Goal: Task Accomplishment & Management: Use online tool/utility

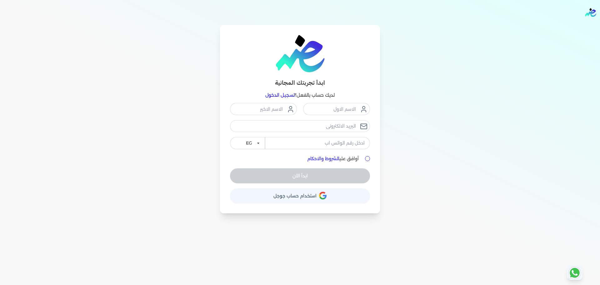
click at [240, 96] on link "تسجيل الدخول" at bounding box center [279, 95] width 29 height 6
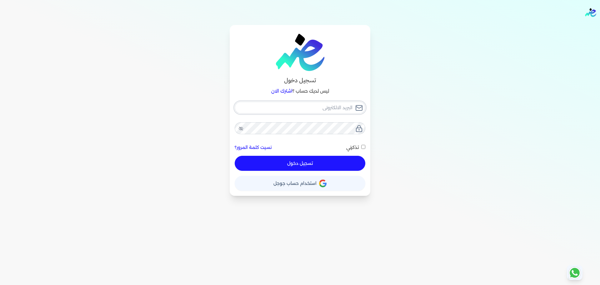
type input "[EMAIL_ADDRESS][DOMAIN_NAME]"
click at [240, 113] on button "تسجيل دخول" at bounding box center [300, 163] width 131 height 15
checkbox input "false"
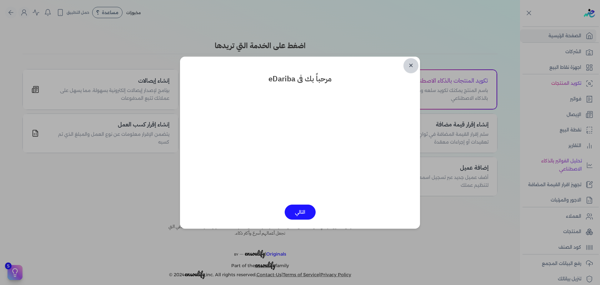
click at [240, 64] on link "✕" at bounding box center [410, 65] width 15 height 15
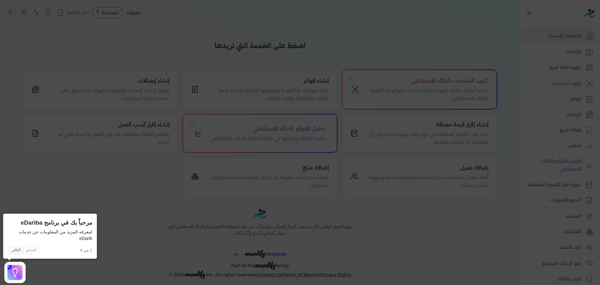
click at [240, 26] on icon at bounding box center [300, 142] width 600 height 285
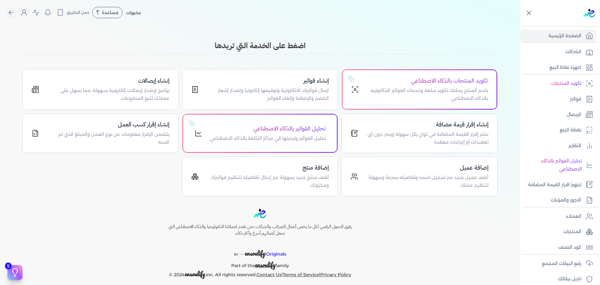
click at [240, 13] on icon at bounding box center [529, 13] width 8 height 8
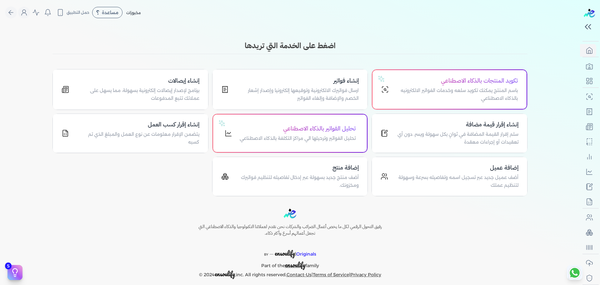
click at [240, 47] on h3 "اضغط على الخدمة التي تريدها" at bounding box center [289, 45] width 475 height 11
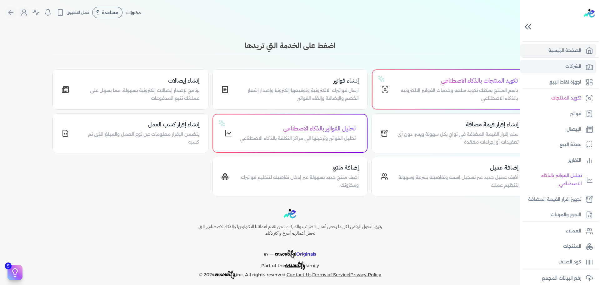
click at [240, 67] on p "الشركات" at bounding box center [573, 66] width 16 height 8
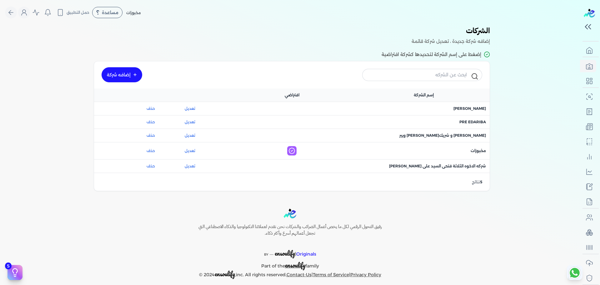
click at [111, 69] on link "إضافه شركة" at bounding box center [122, 74] width 41 height 15
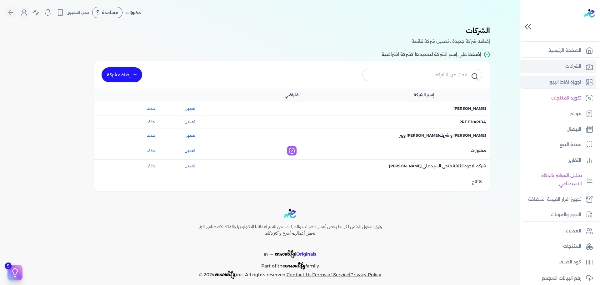
click at [240, 87] on link "اجهزة نقاط البيع" at bounding box center [558, 82] width 76 height 13
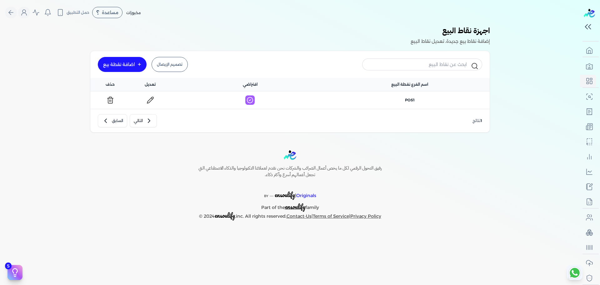
click at [104, 113] on div "رفيق التحول الرقمي لكل ما يخص أعمال الضرائب والشركات نحن نقدم لعملائنا التكنولو…" at bounding box center [290, 185] width 580 height 70
click at [131, 66] on div "اضافة نقطة بيع" at bounding box center [119, 64] width 32 height 4
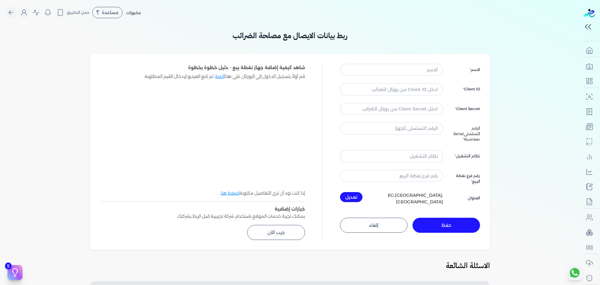
click at [240, 113] on div "ربط بيانات الايصال مع مصلحة الضرائب الاسم Client ID Client Secret الرقم التسلسل…" at bounding box center [290, 217] width 580 height 384
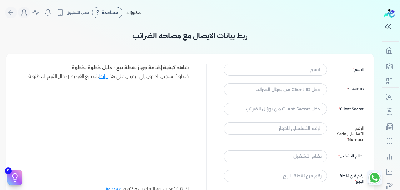
click at [240, 41] on div "ربط بيانات الايصال مع مصلحة الضرائب الاسم Client ID Client Secret الرقم التسلسل…" at bounding box center [189, 135] width 367 height 220
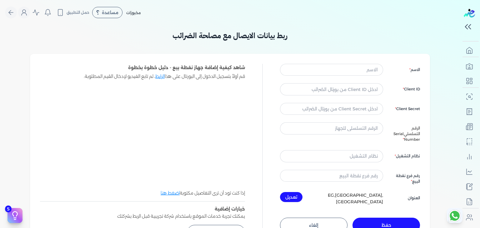
click at [240, 46] on div "ربط بيانات الايصال مع مصلحة الضرائب الاسم Client ID Client Secret الرقم التسلسل…" at bounding box center [230, 137] width 400 height 225
